Goal: Task Accomplishment & Management: Use online tool/utility

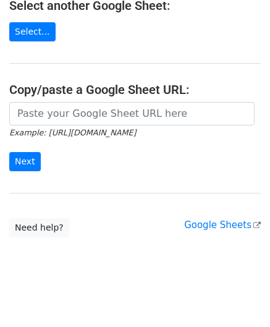
scroll to position [162, 0]
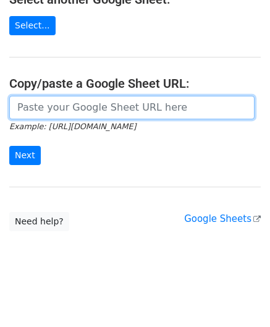
drag, startPoint x: 44, startPoint y: 111, endPoint x: 56, endPoint y: 86, distance: 27.1
click at [44, 110] on input "url" at bounding box center [131, 107] width 245 height 23
paste input "[URL][DOMAIN_NAME]"
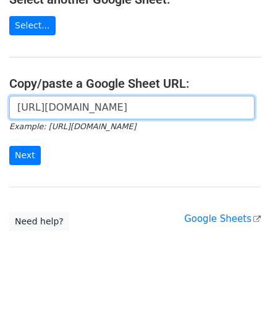
scroll to position [0, 271]
type input "[URL][DOMAIN_NAME]"
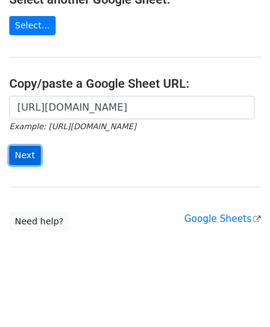
click at [22, 156] on input "Next" at bounding box center [25, 155] width 32 height 19
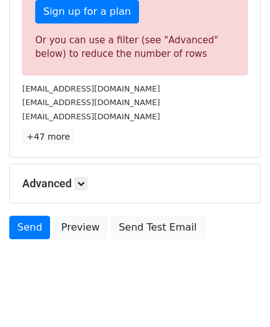
scroll to position [417, 0]
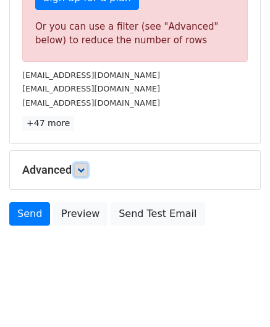
click at [85, 166] on icon at bounding box center [80, 169] width 7 height 7
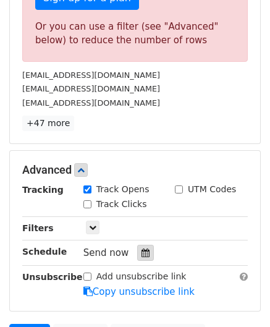
click at [141, 249] on icon at bounding box center [145, 252] width 8 height 9
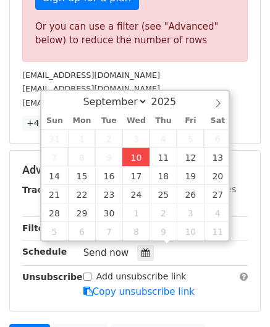
type input "[DATE] 12:00"
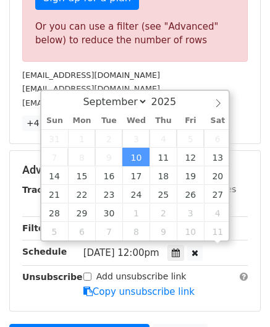
scroll to position [0, 0]
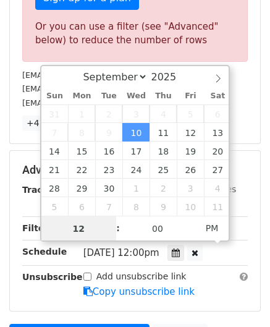
paste input "6"
type input "6"
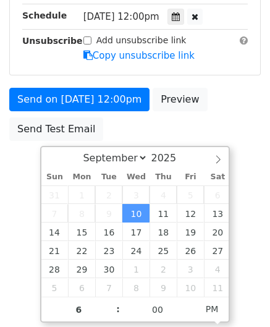
type input "2025-09-10 18:00"
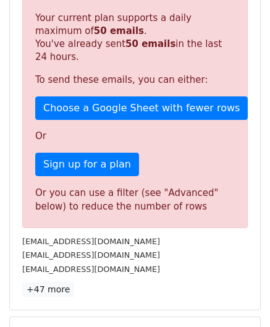
scroll to position [567, 0]
